Goal: Task Accomplishment & Management: Manage account settings

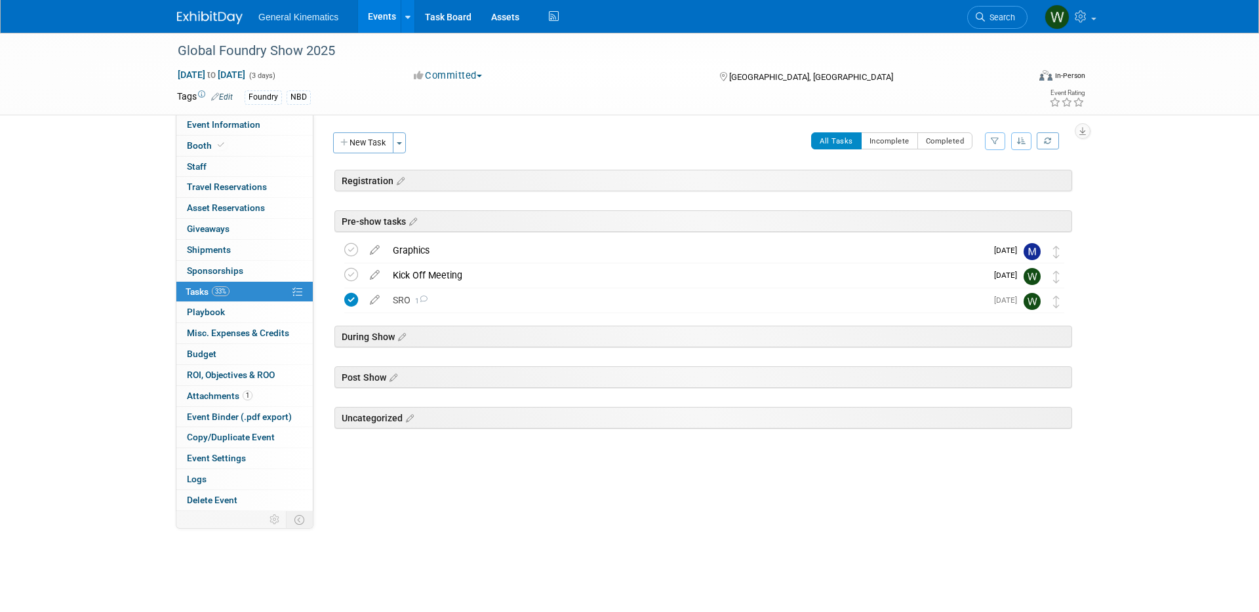
click at [216, 19] on img at bounding box center [210, 17] width 66 height 13
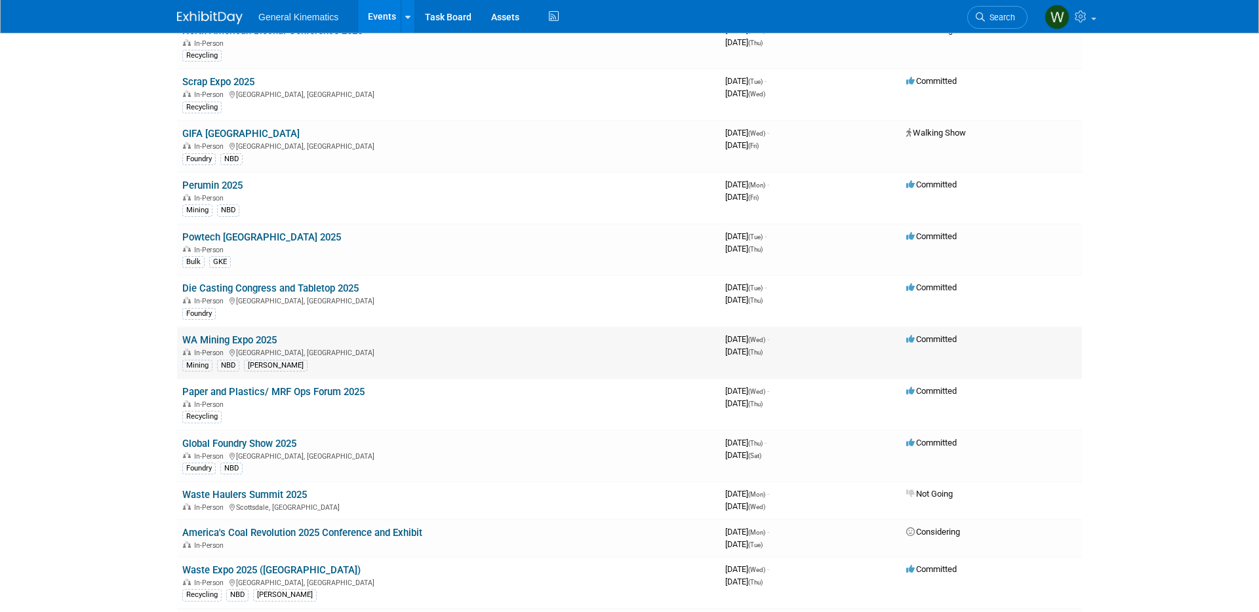
scroll to position [127, 0]
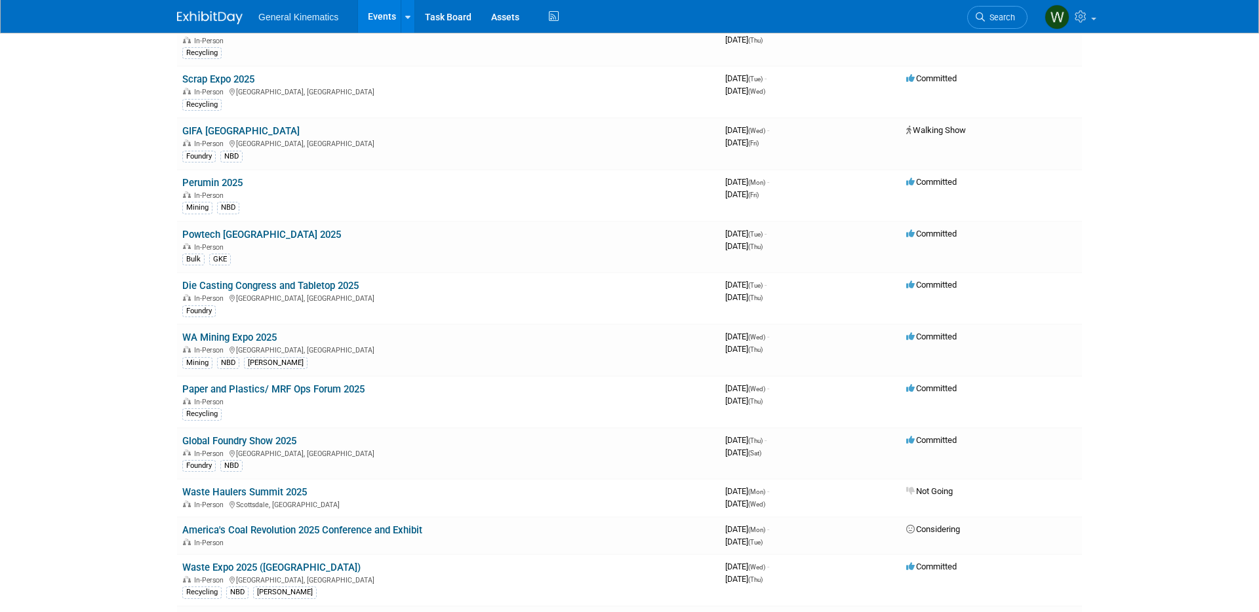
click at [360, 528] on link "America's Coal Revolution 2025 Conference and Exhibit" at bounding box center [302, 531] width 240 height 12
click at [359, 485] on body "General Kinematics Events Add Event Bulk Upload Events Shareable Event Boards R…" at bounding box center [629, 179] width 1259 height 612
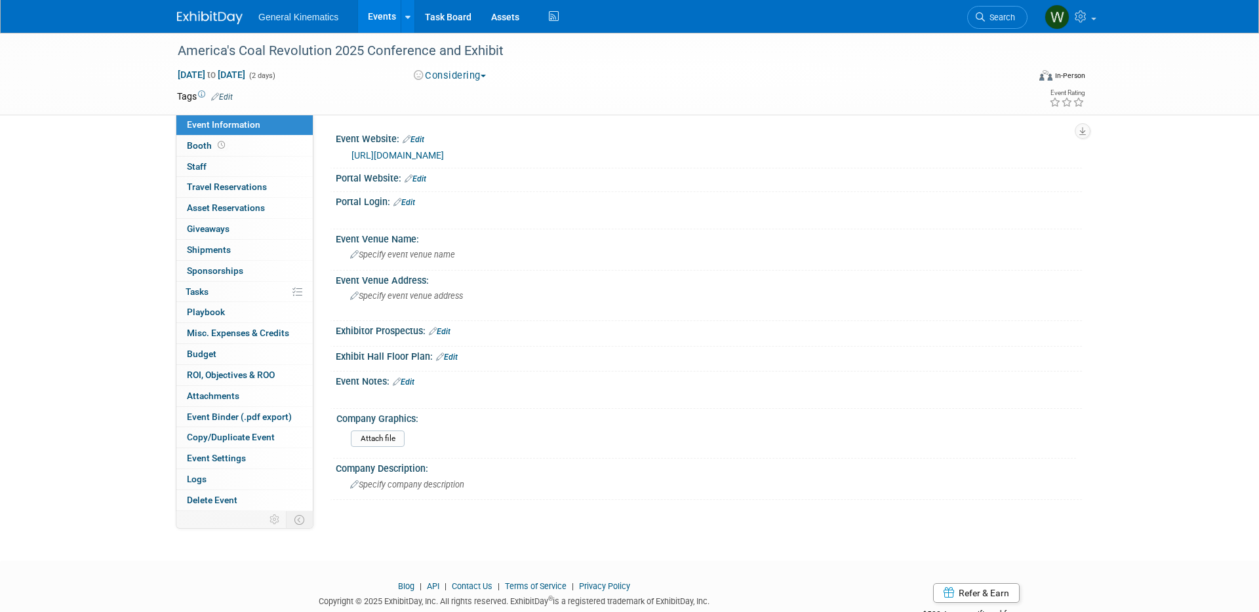
click at [469, 77] on button "Considering" at bounding box center [450, 76] width 82 height 14
click at [465, 131] on link "Not Going" at bounding box center [462, 134] width 104 height 18
drag, startPoint x: 215, startPoint y: 13, endPoint x: 220, endPoint y: 33, distance: 20.8
click at [215, 13] on img at bounding box center [210, 17] width 66 height 13
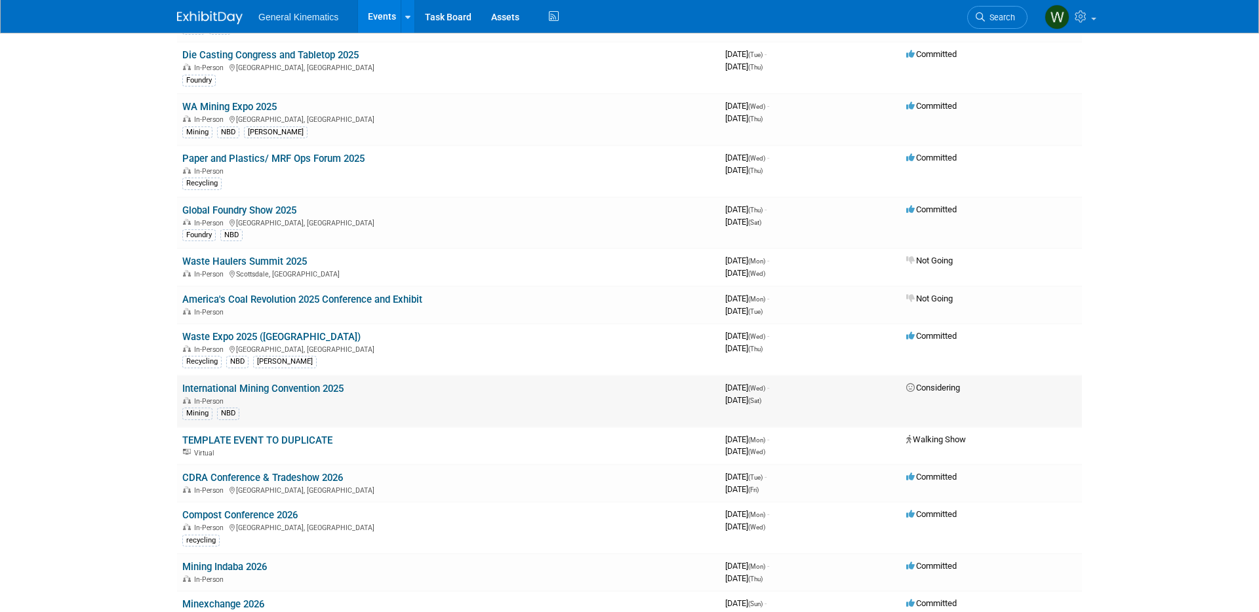
scroll to position [361, 0]
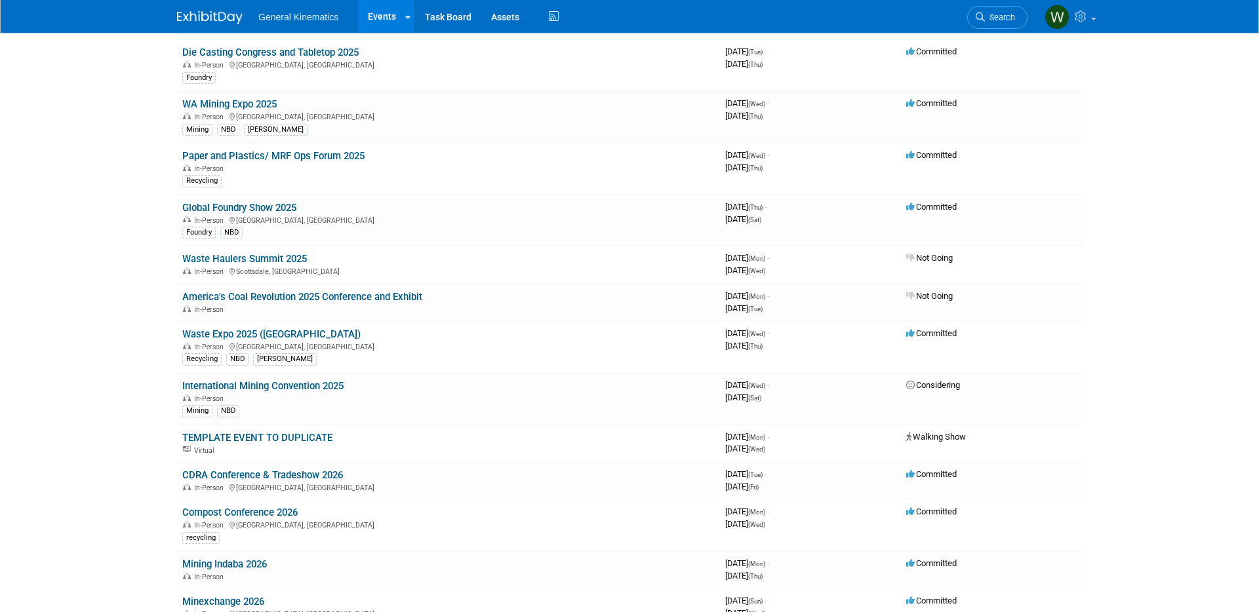
click at [265, 387] on link "International Mining Convention 2025" at bounding box center [262, 386] width 161 height 12
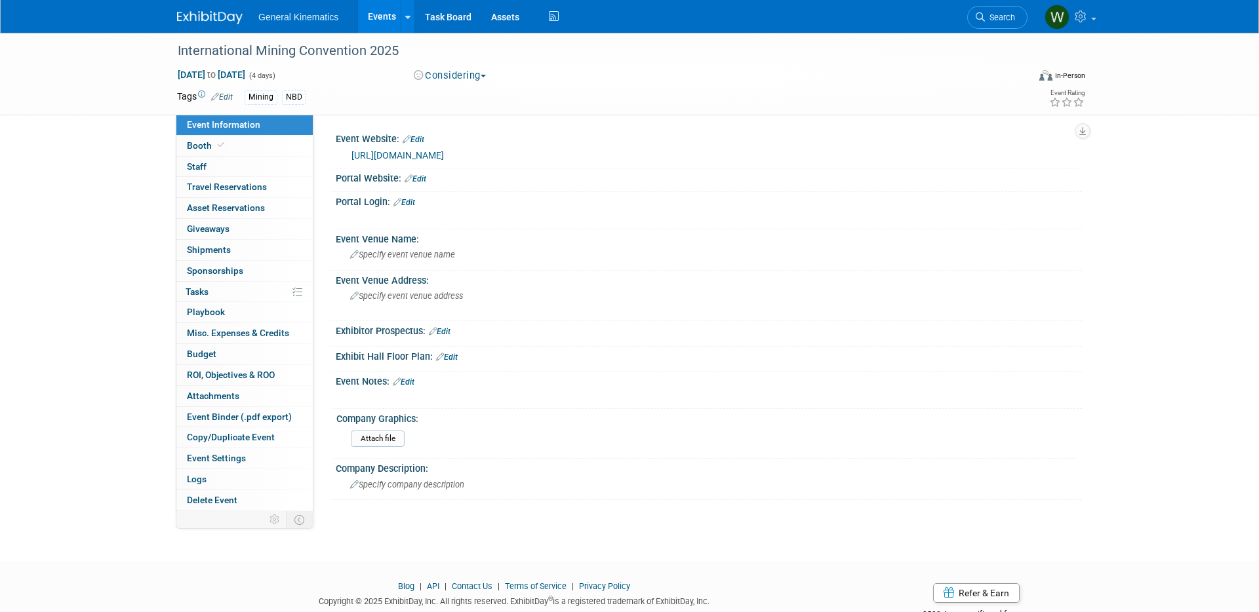
click at [454, 73] on button "Considering" at bounding box center [450, 76] width 82 height 14
click at [452, 100] on link "Committed" at bounding box center [462, 97] width 104 height 18
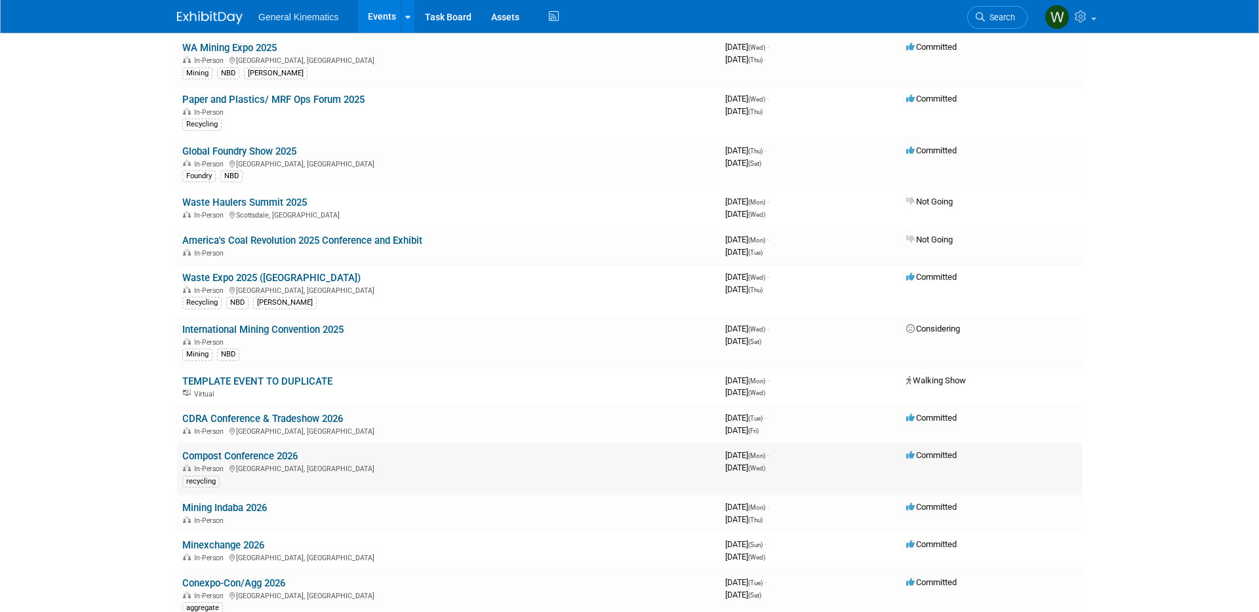
scroll to position [423, 0]
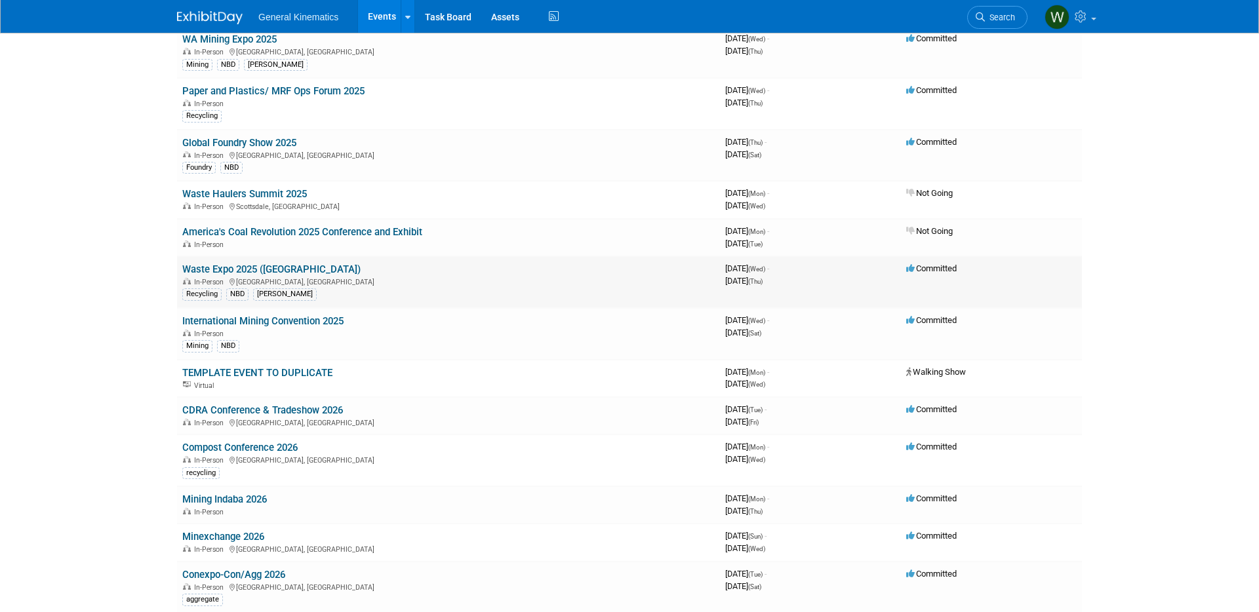
scroll to position [426, 0]
